Goal: Find specific page/section: Find specific page/section

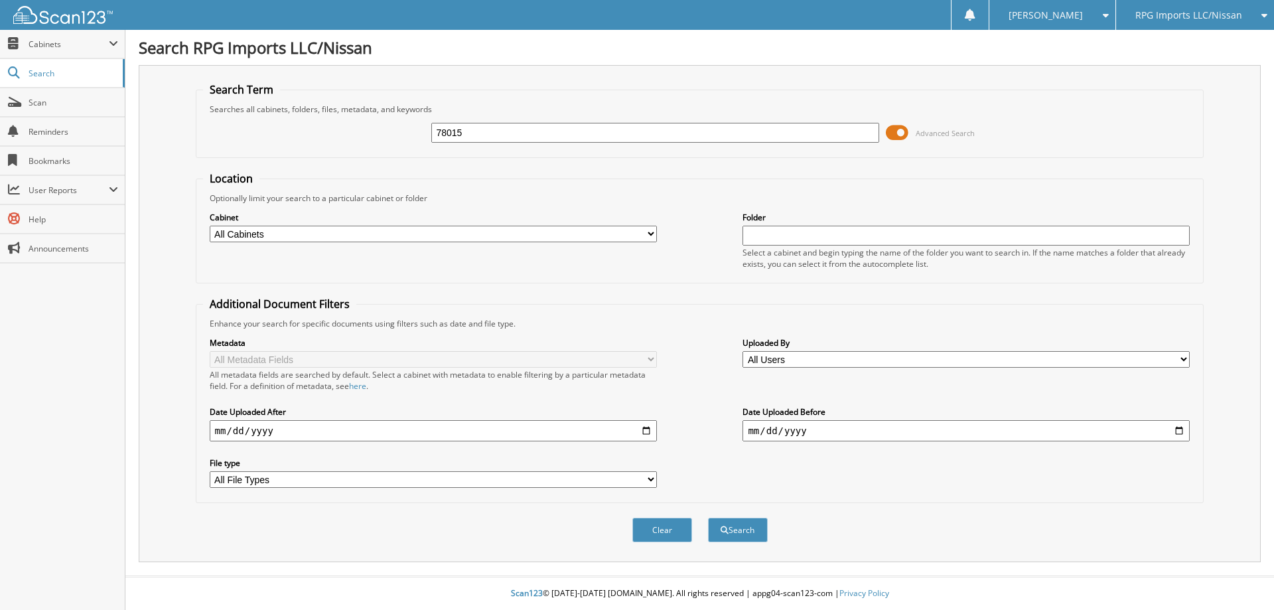
type input "78015"
click at [708, 518] on button "Search" at bounding box center [738, 530] width 60 height 25
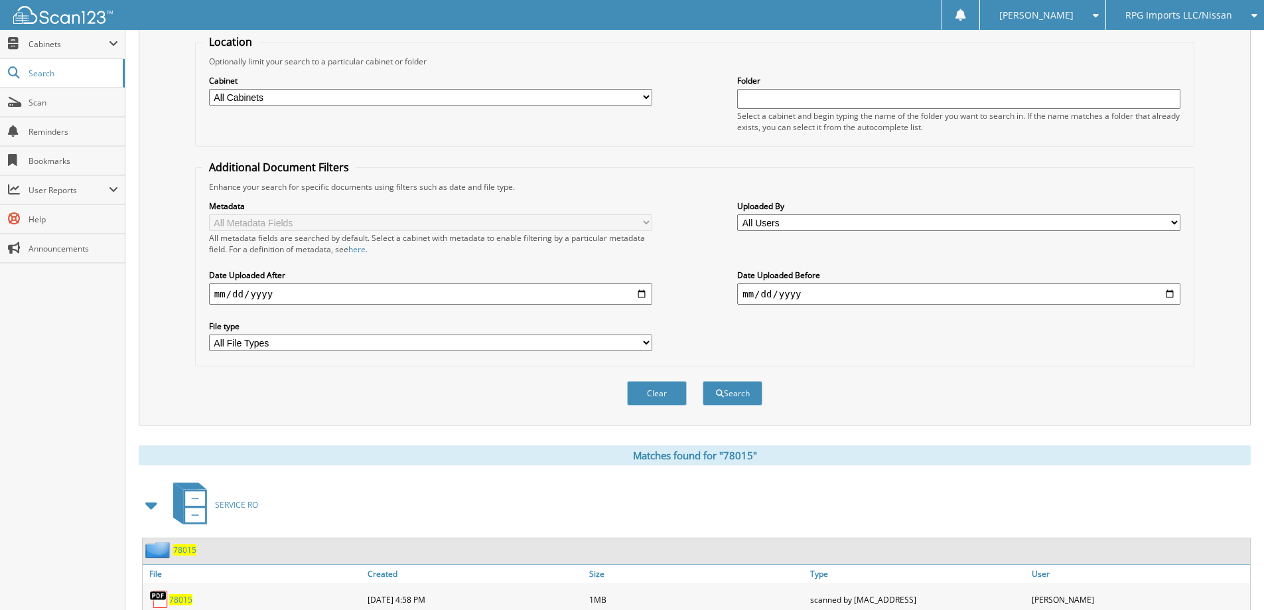
scroll to position [199, 0]
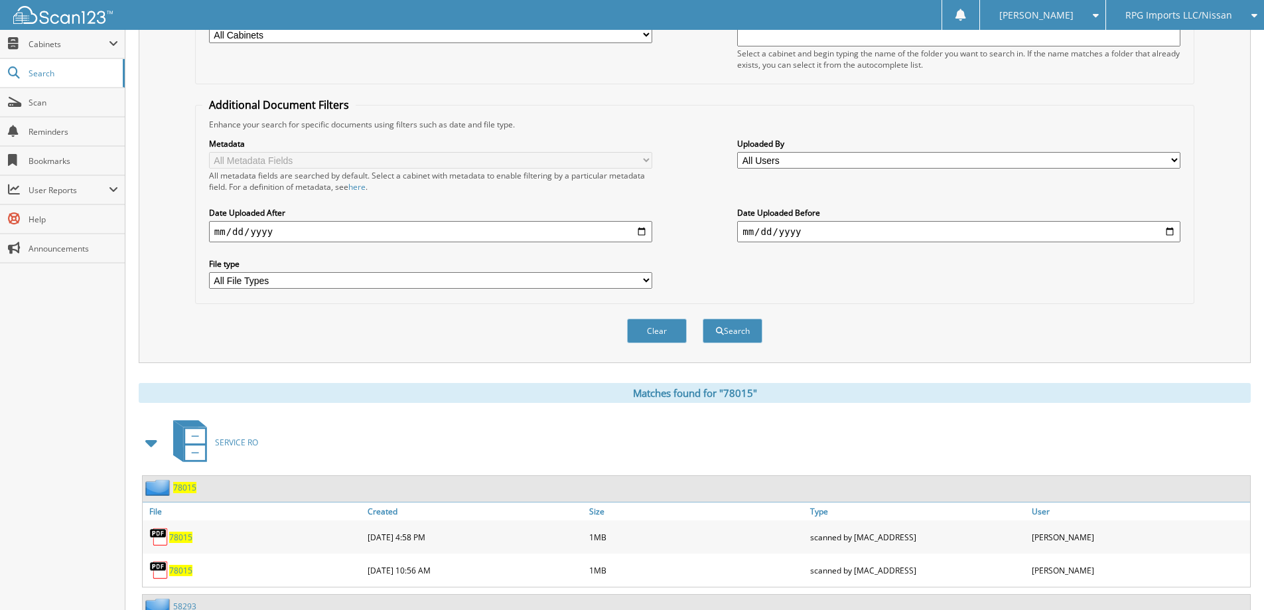
click at [176, 539] on span "78015" at bounding box center [180, 537] width 23 height 11
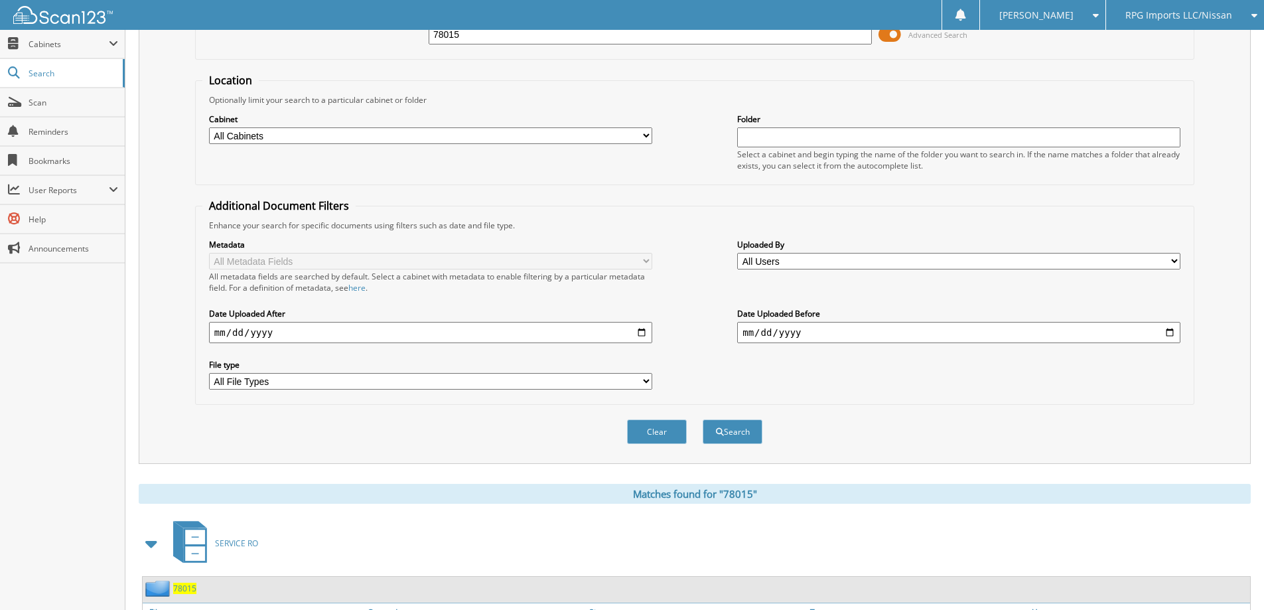
scroll to position [0, 0]
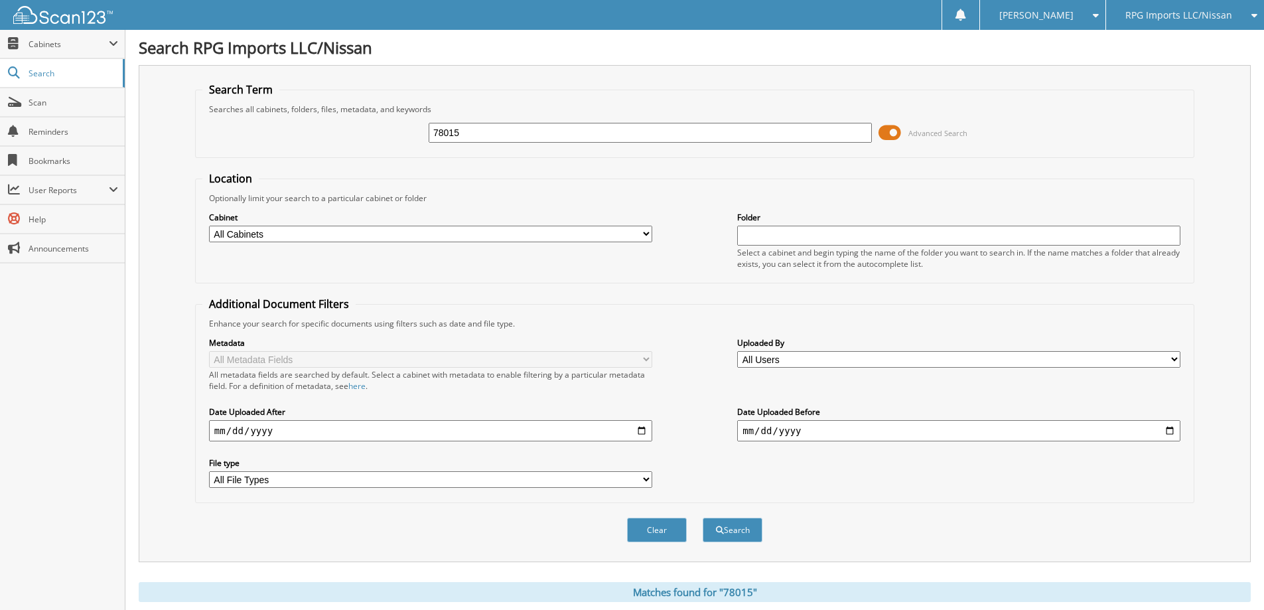
drag, startPoint x: 475, startPoint y: 127, endPoint x: 140, endPoint y: 151, distance: 336.0
click at [148, 153] on div "Search Term Searches all cabinets, folders, files, metadata, and keywords 78015…" at bounding box center [695, 313] width 1112 height 497
type input "79345"
click at [703, 518] on button "Search" at bounding box center [733, 530] width 60 height 25
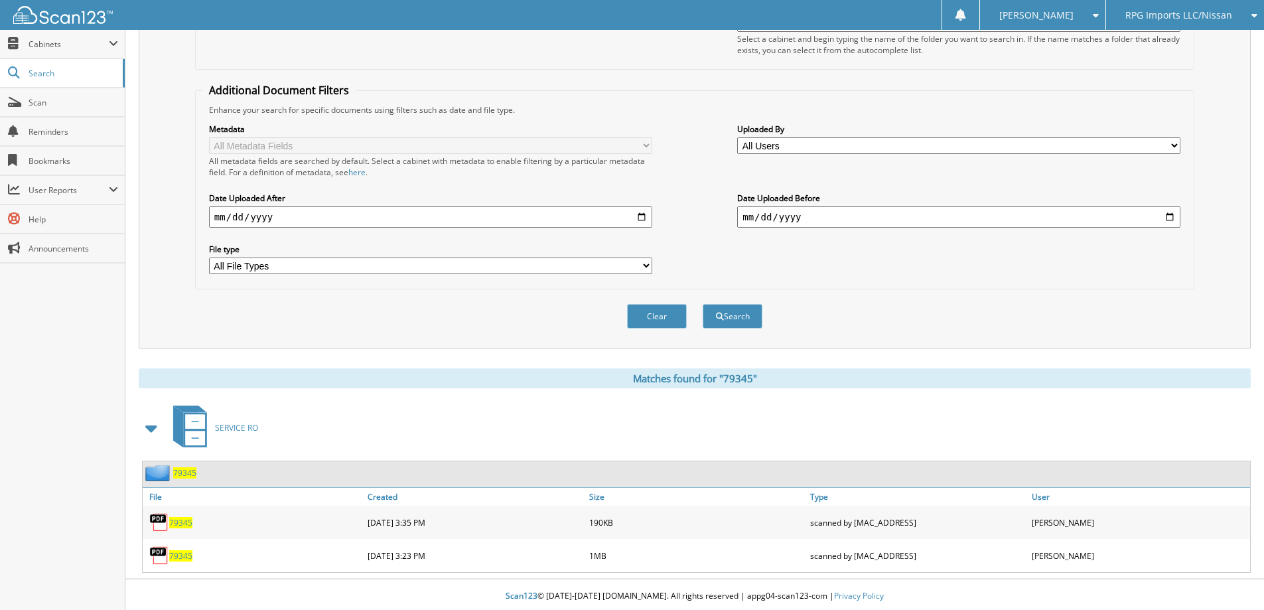
scroll to position [217, 0]
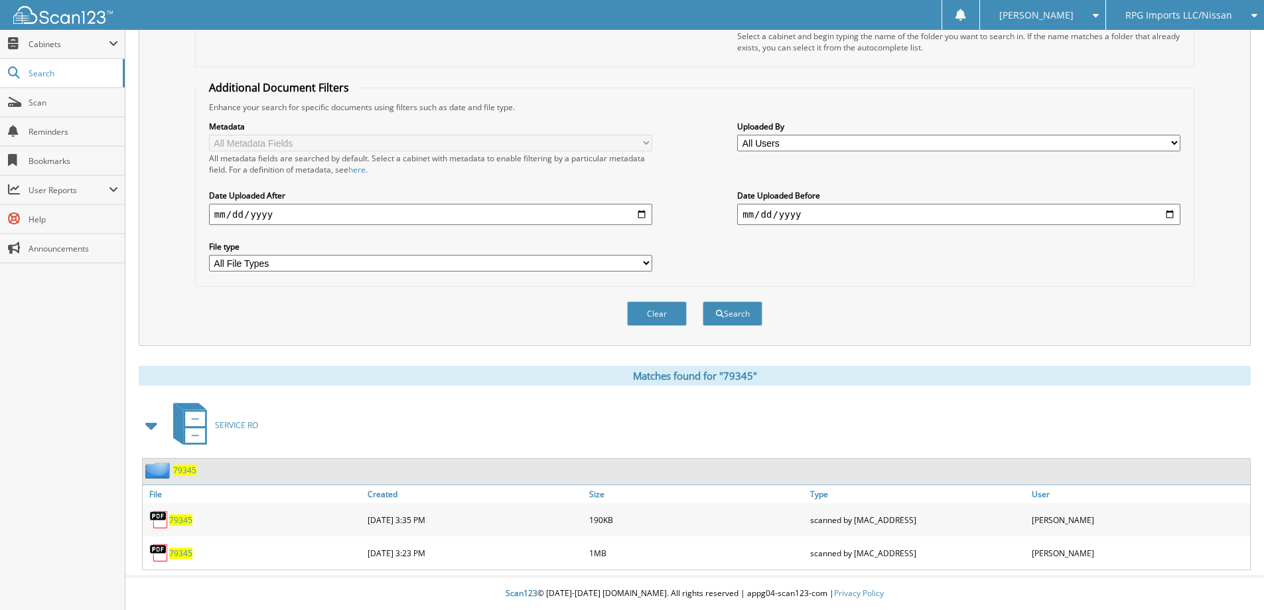
click at [180, 523] on span "79345" at bounding box center [180, 519] width 23 height 11
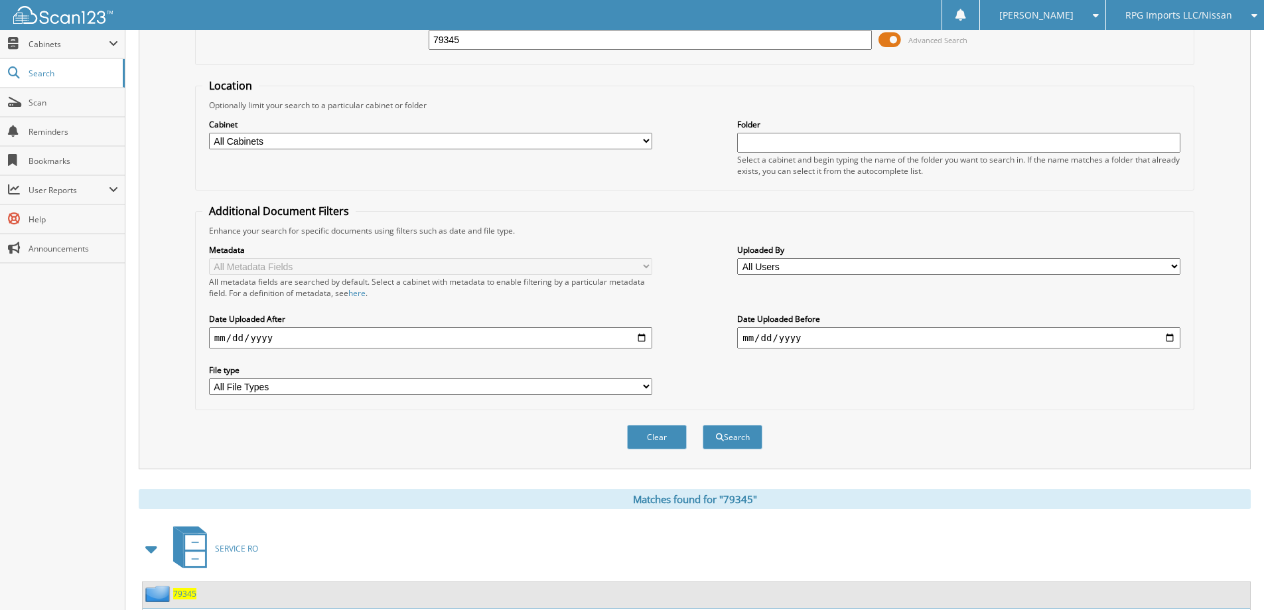
scroll to position [0, 0]
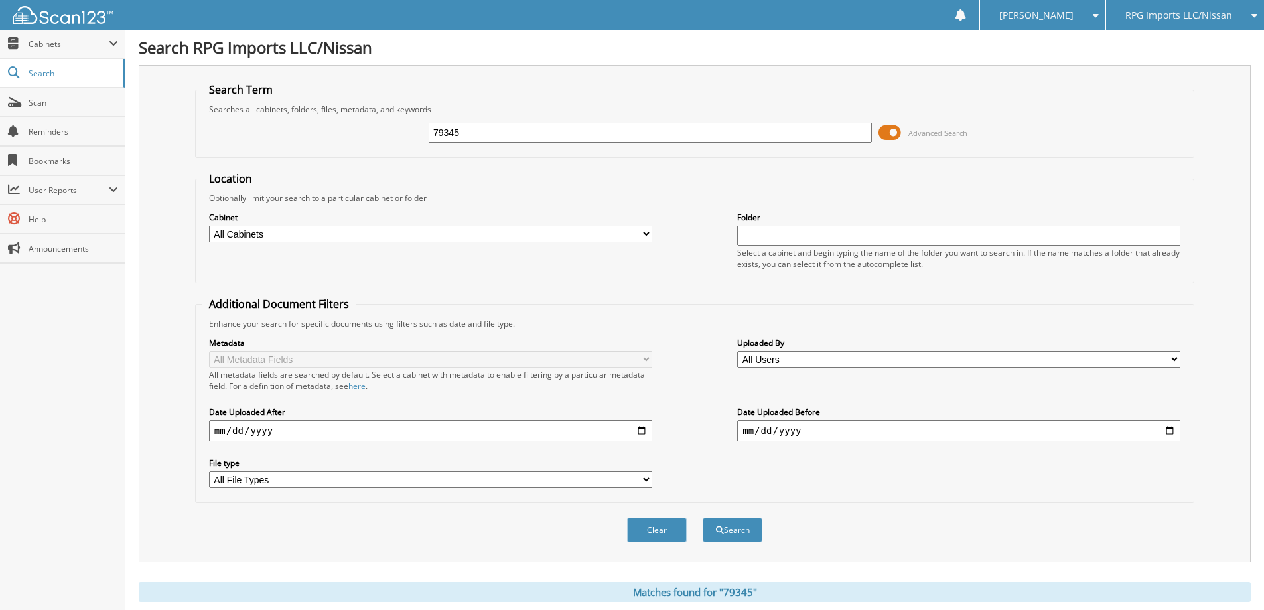
drag, startPoint x: 467, startPoint y: 133, endPoint x: 261, endPoint y: 139, distance: 205.8
click at [261, 139] on div "79345 Advanced Search" at bounding box center [694, 133] width 985 height 36
type input "79323"
click at [703, 518] on button "Search" at bounding box center [733, 530] width 60 height 25
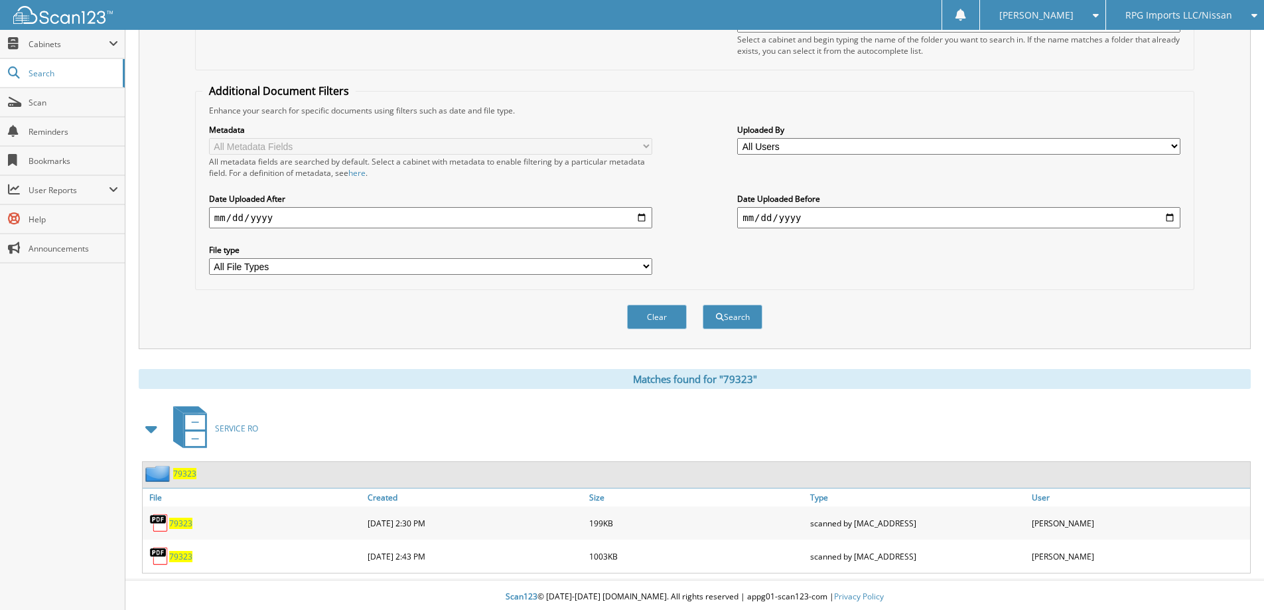
scroll to position [217, 0]
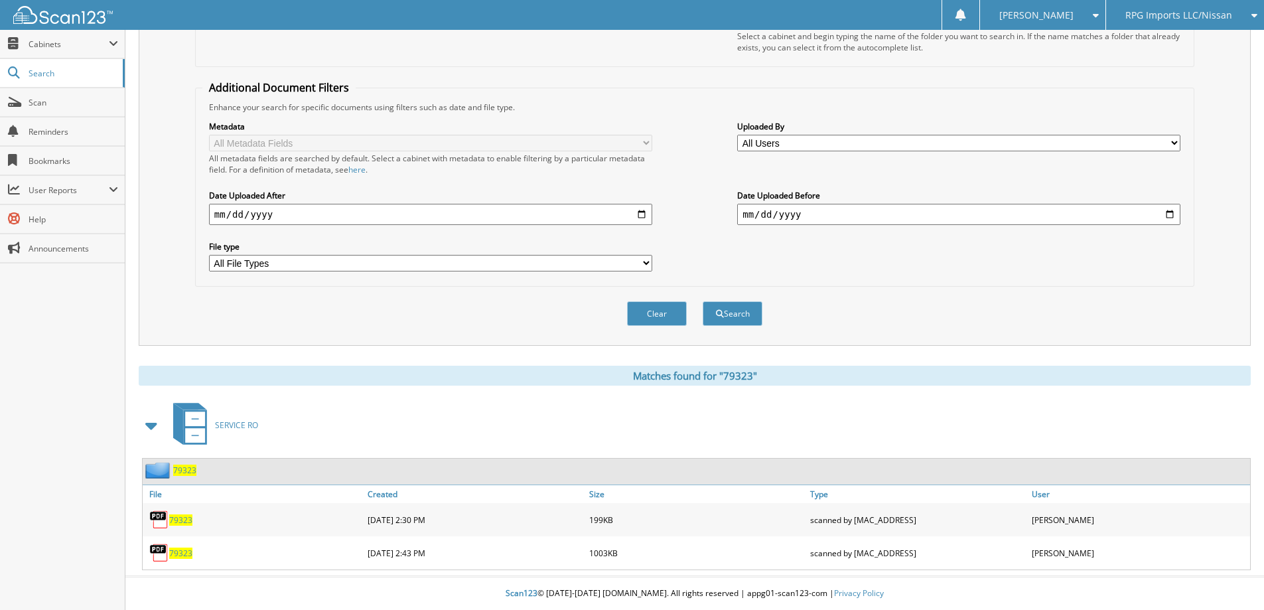
click at [172, 518] on span "79323" at bounding box center [180, 519] width 23 height 11
click at [178, 552] on span "79323" at bounding box center [180, 552] width 23 height 11
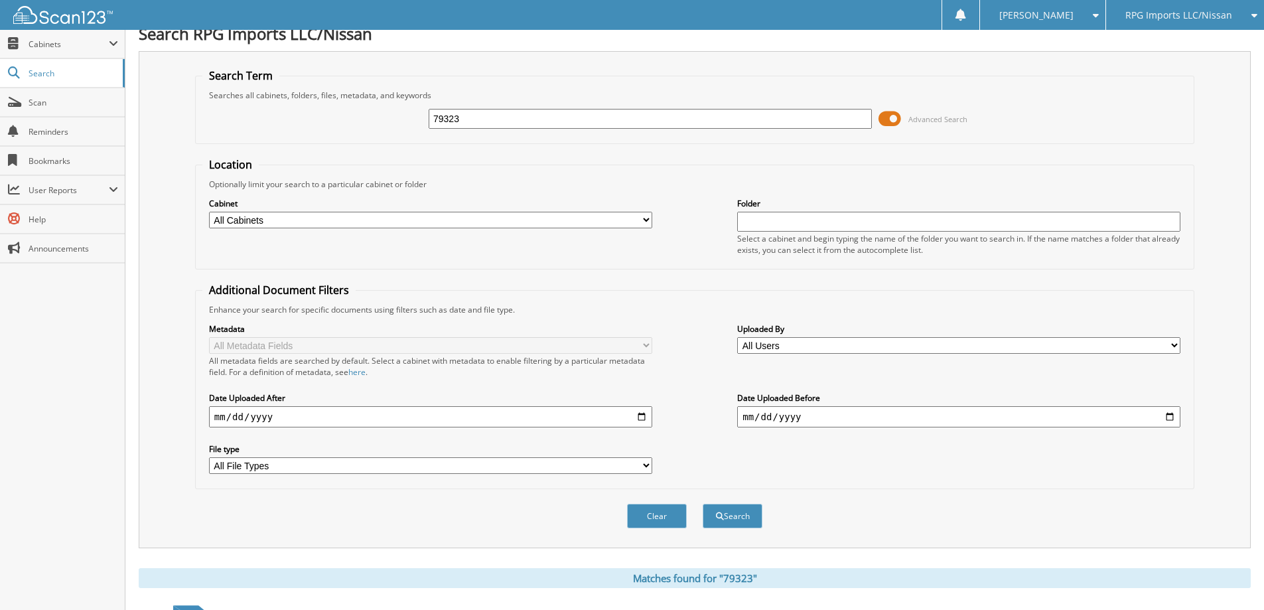
scroll to position [0, 0]
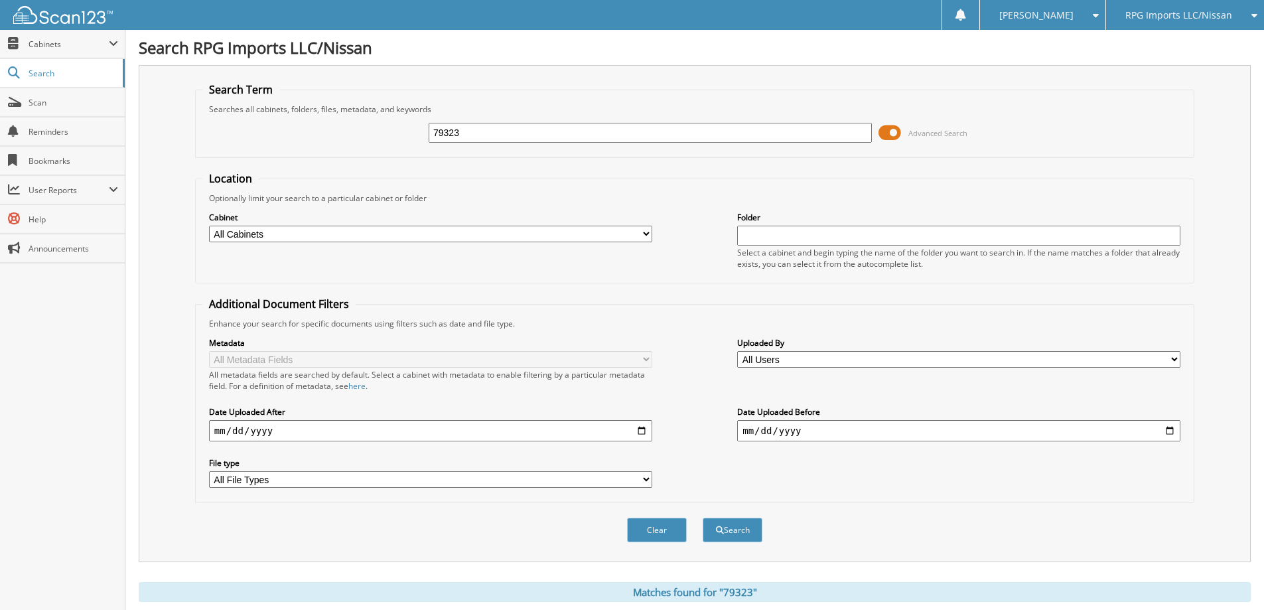
click at [374, 518] on div "Clear Search" at bounding box center [694, 530] width 999 height 54
drag, startPoint x: 485, startPoint y: 137, endPoint x: 450, endPoint y: 139, distance: 35.2
click at [450, 139] on input "79323" at bounding box center [650, 133] width 443 height 20
type input "79345"
click at [703, 518] on button "Search" at bounding box center [733, 530] width 60 height 25
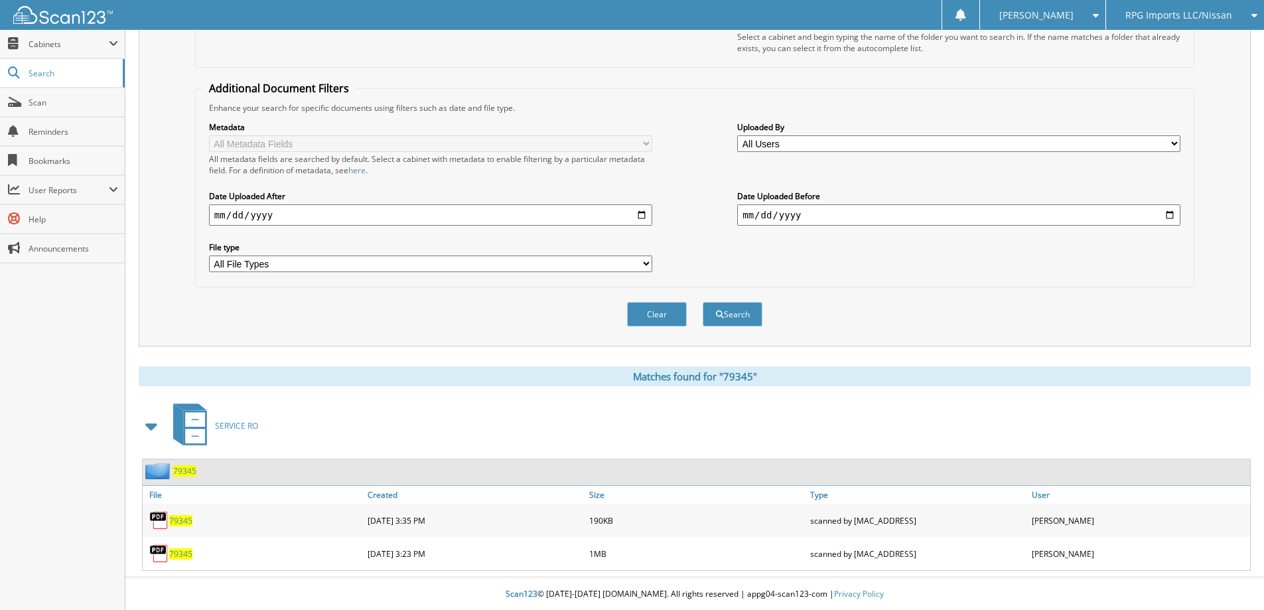
scroll to position [217, 0]
click at [175, 553] on span "79345" at bounding box center [180, 552] width 23 height 11
